Goal: Navigation & Orientation: Find specific page/section

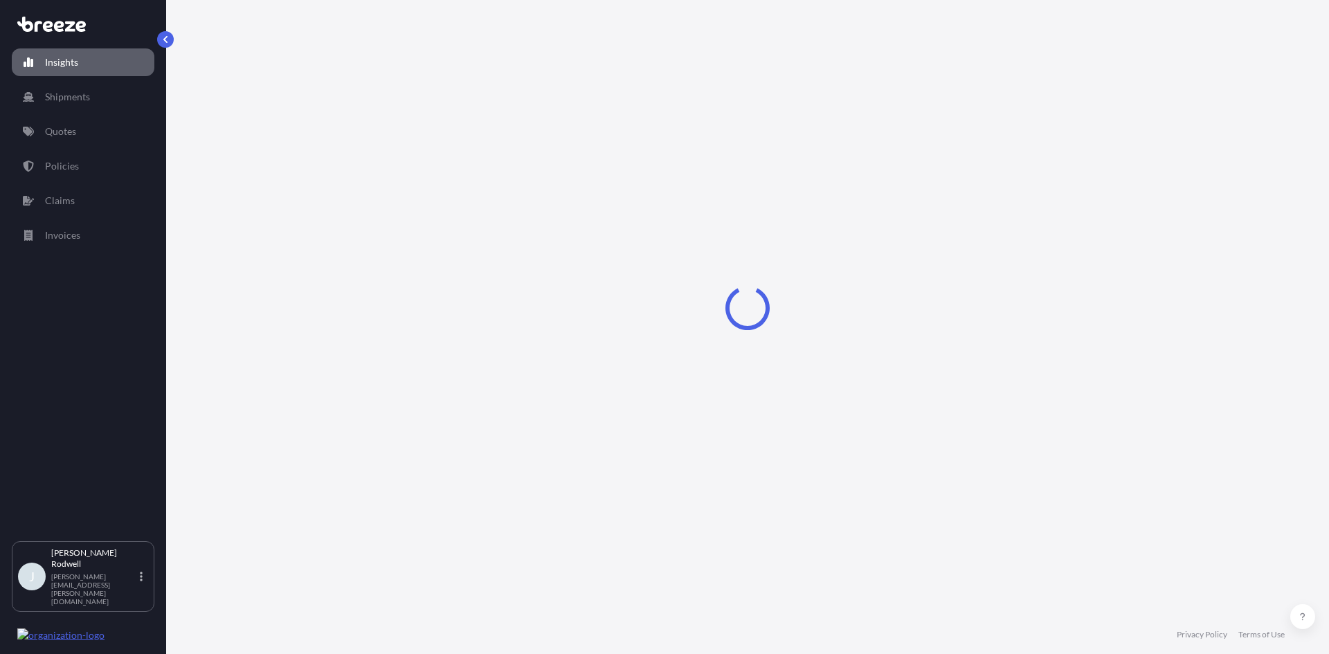
select select "2025"
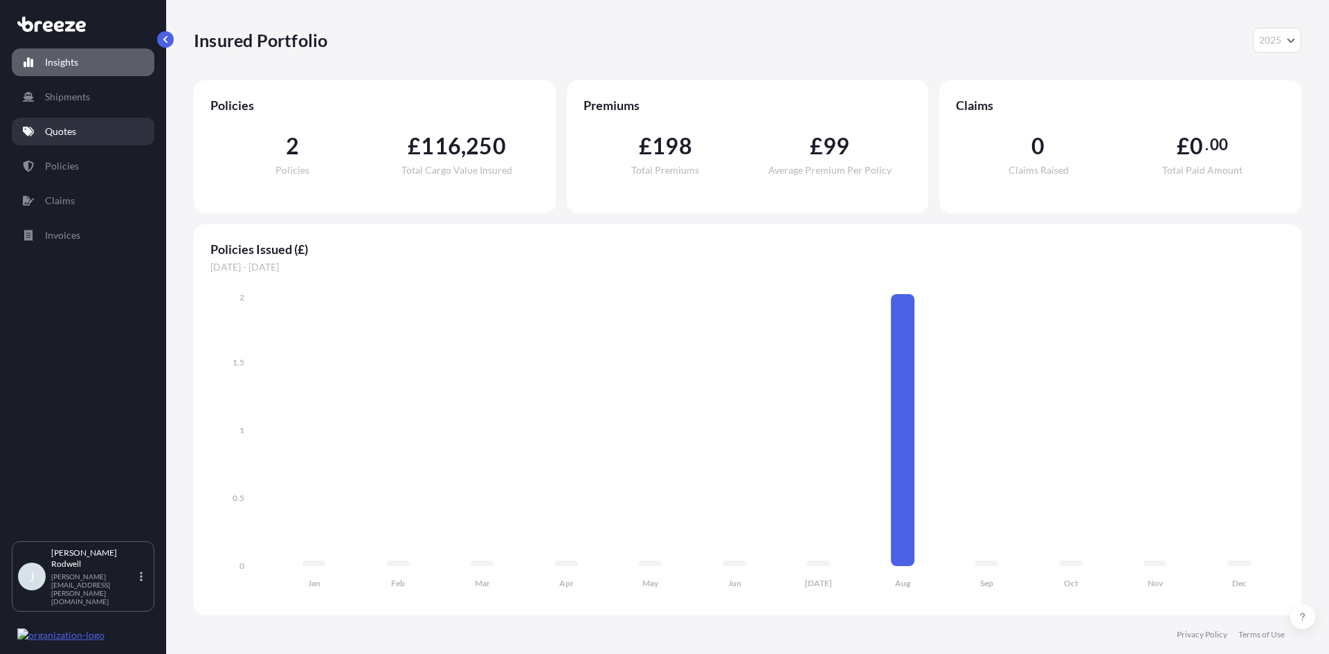
click at [96, 126] on link "Quotes" at bounding box center [83, 132] width 143 height 28
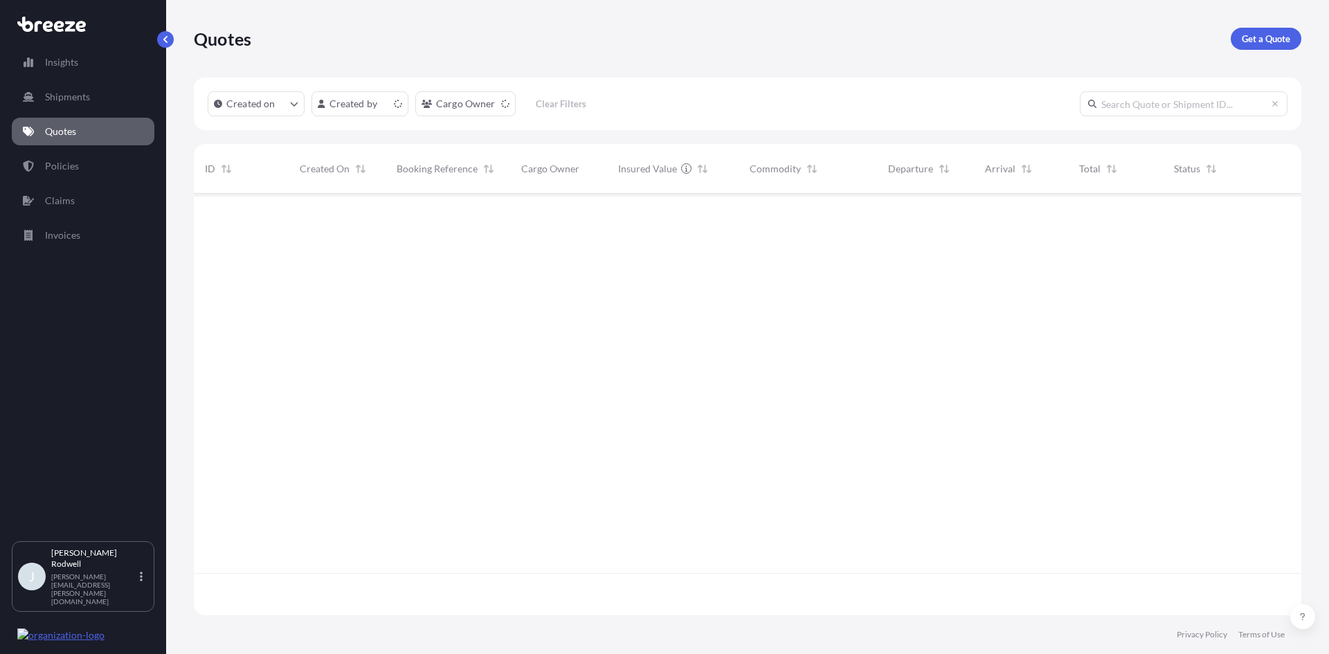
scroll to position [419, 1097]
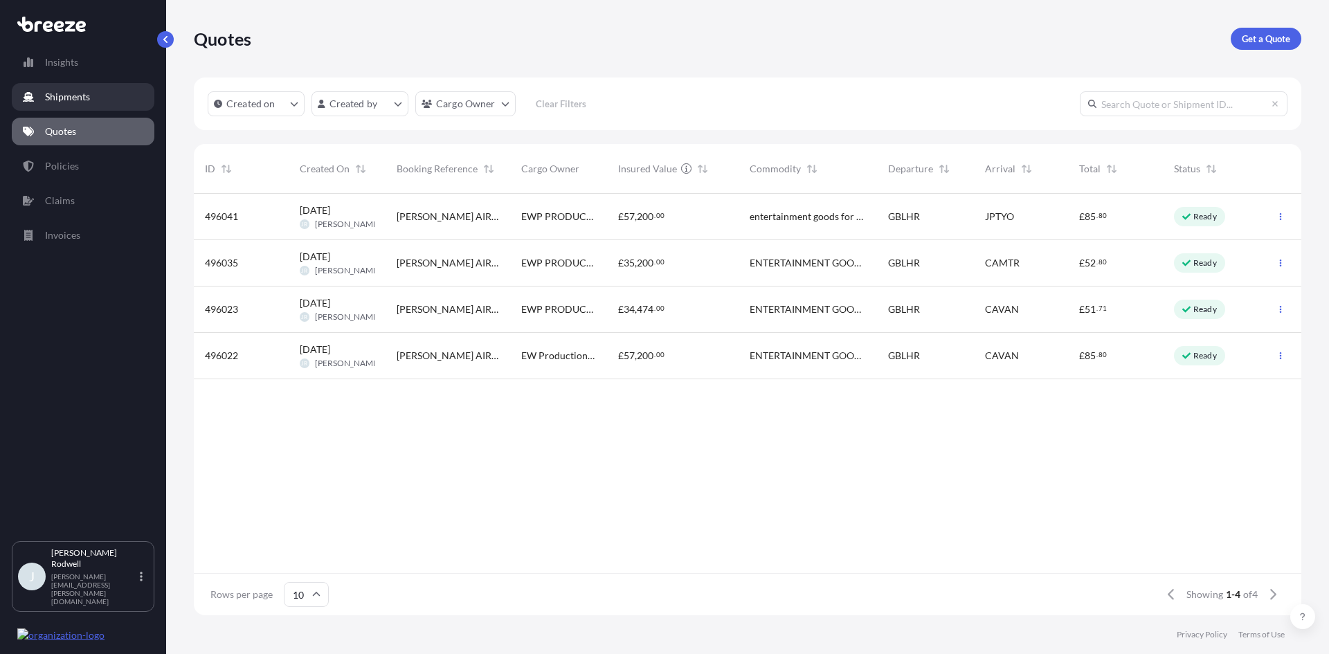
click at [109, 96] on link "Shipments" at bounding box center [83, 97] width 143 height 28
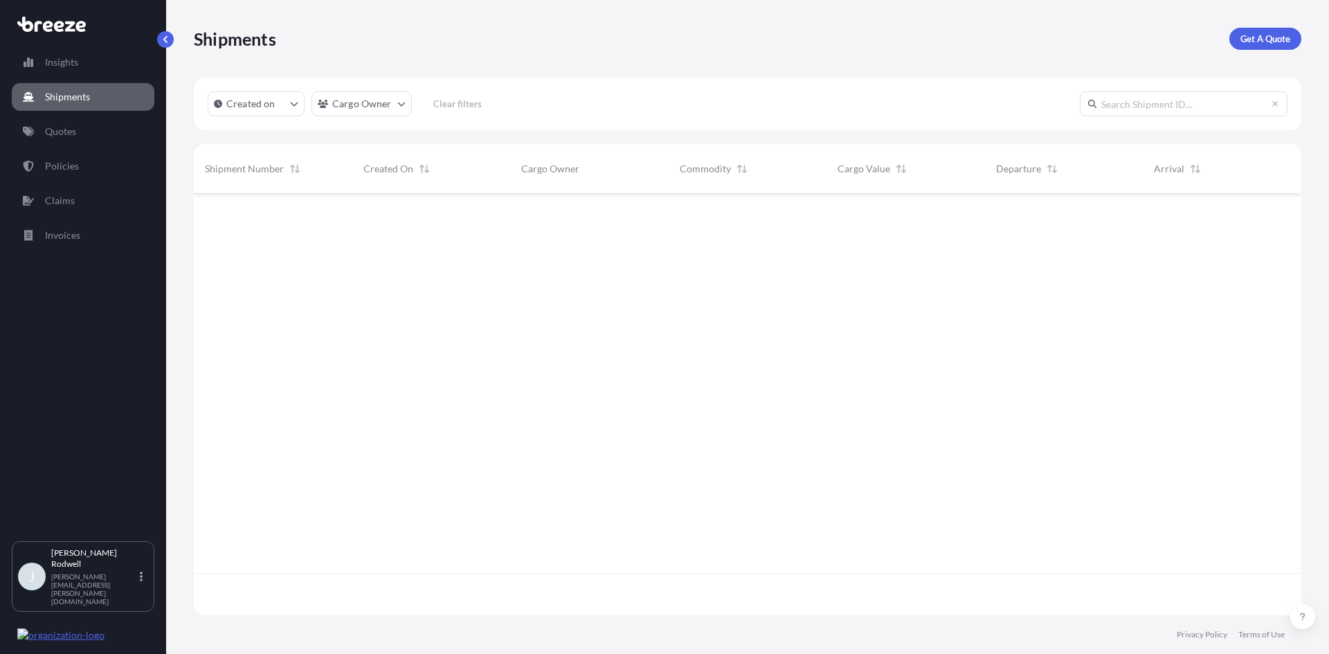
scroll to position [461, 1097]
click at [87, 170] on link "Policies" at bounding box center [83, 166] width 143 height 28
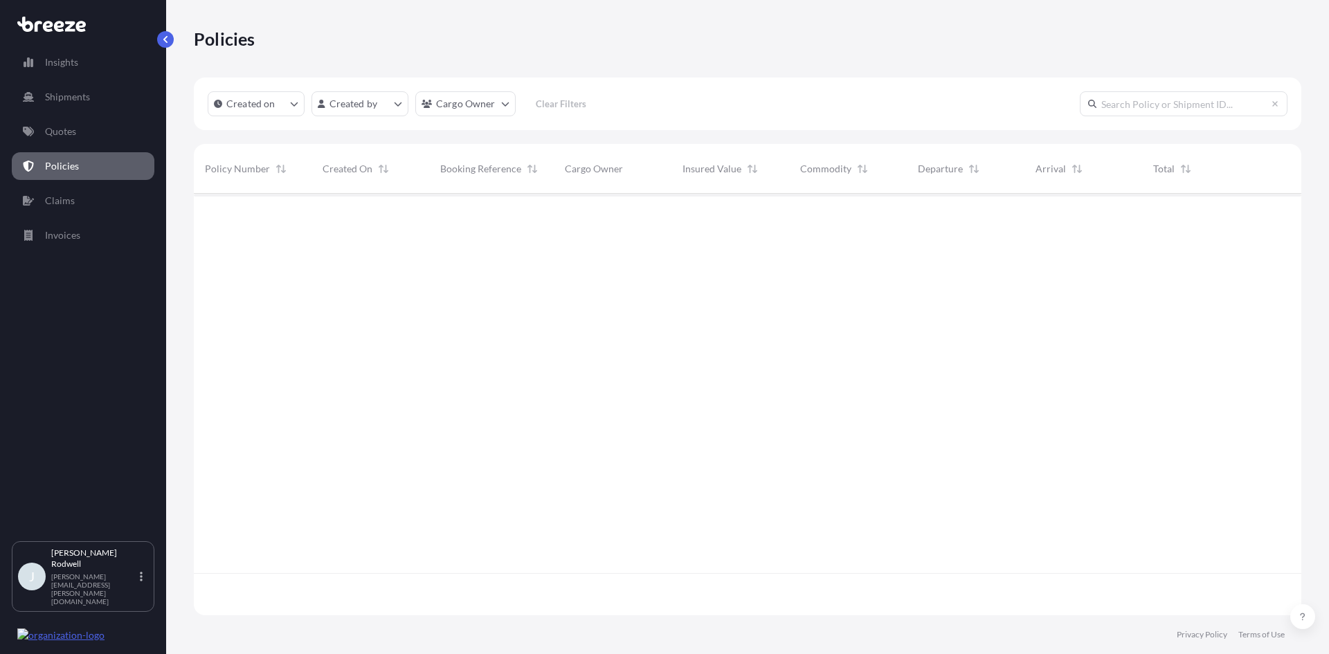
scroll to position [419, 1097]
click at [51, 161] on p "Policies" at bounding box center [62, 166] width 34 height 14
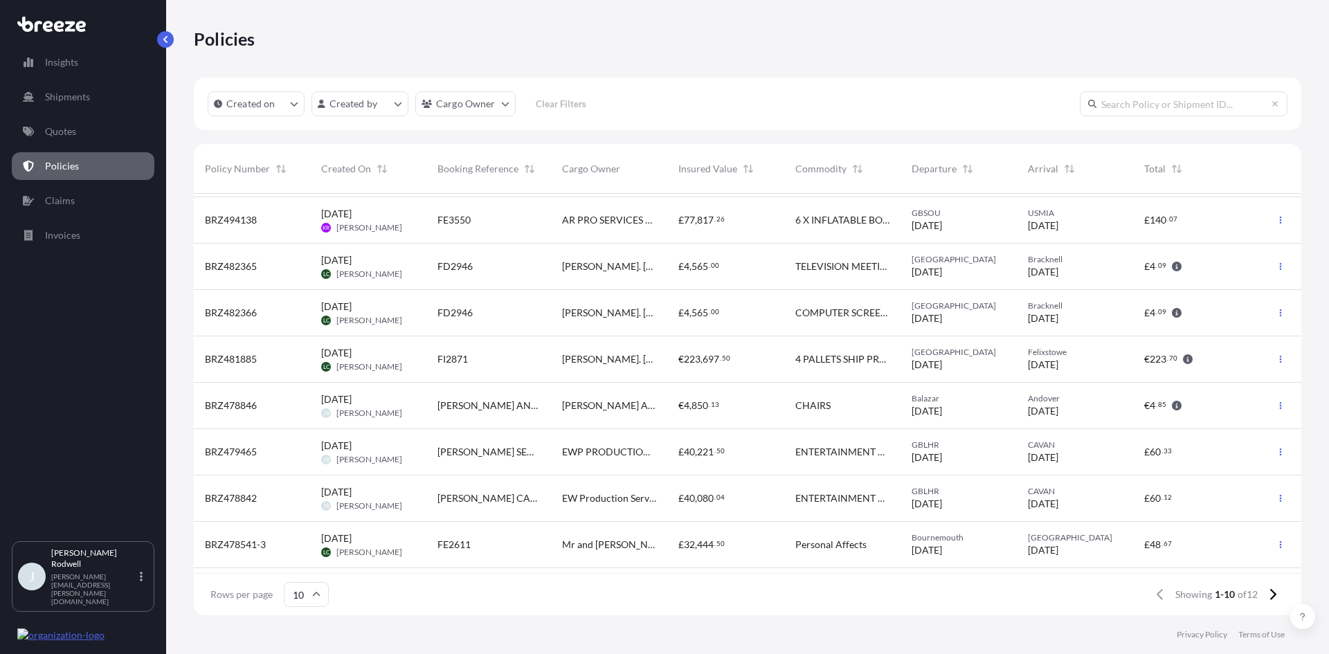
scroll to position [84, 0]
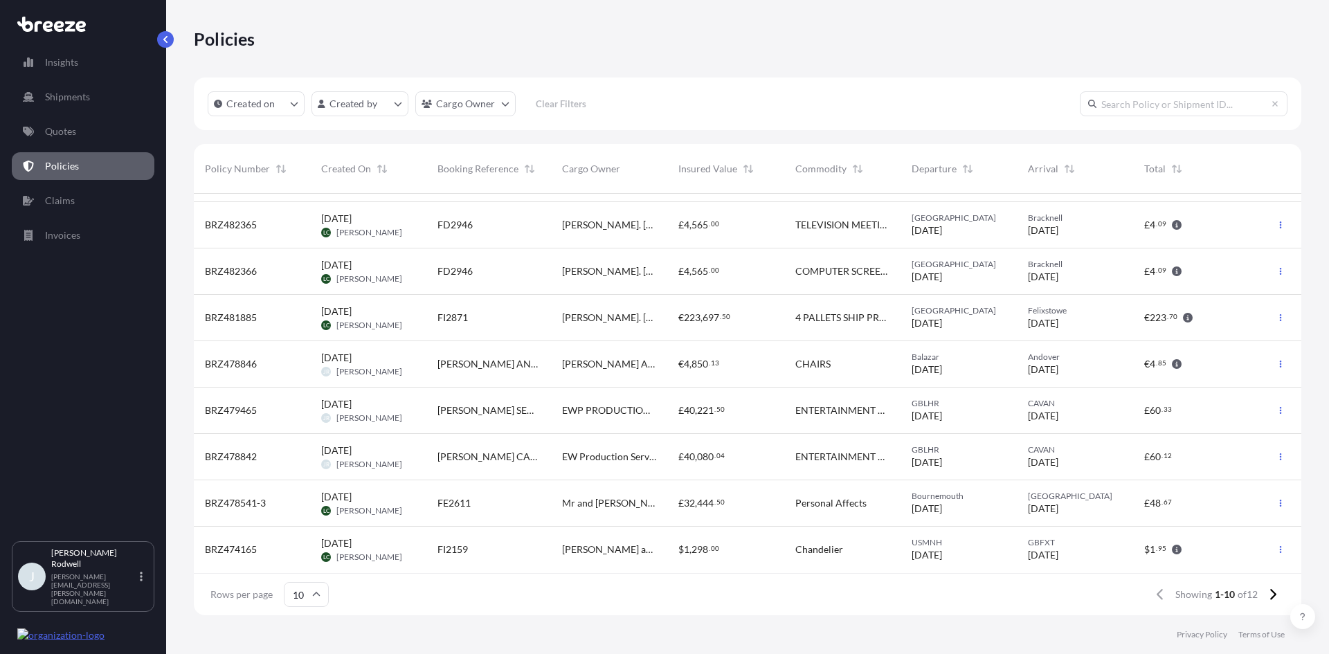
drag, startPoint x: 1328, startPoint y: 1, endPoint x: 880, endPoint y: 43, distance: 450.5
click at [882, 42] on div "Policies" at bounding box center [748, 39] width 1108 height 22
click at [39, 24] on icon at bounding box center [51, 24] width 69 height 15
